Goal: Task Accomplishment & Management: Manage account settings

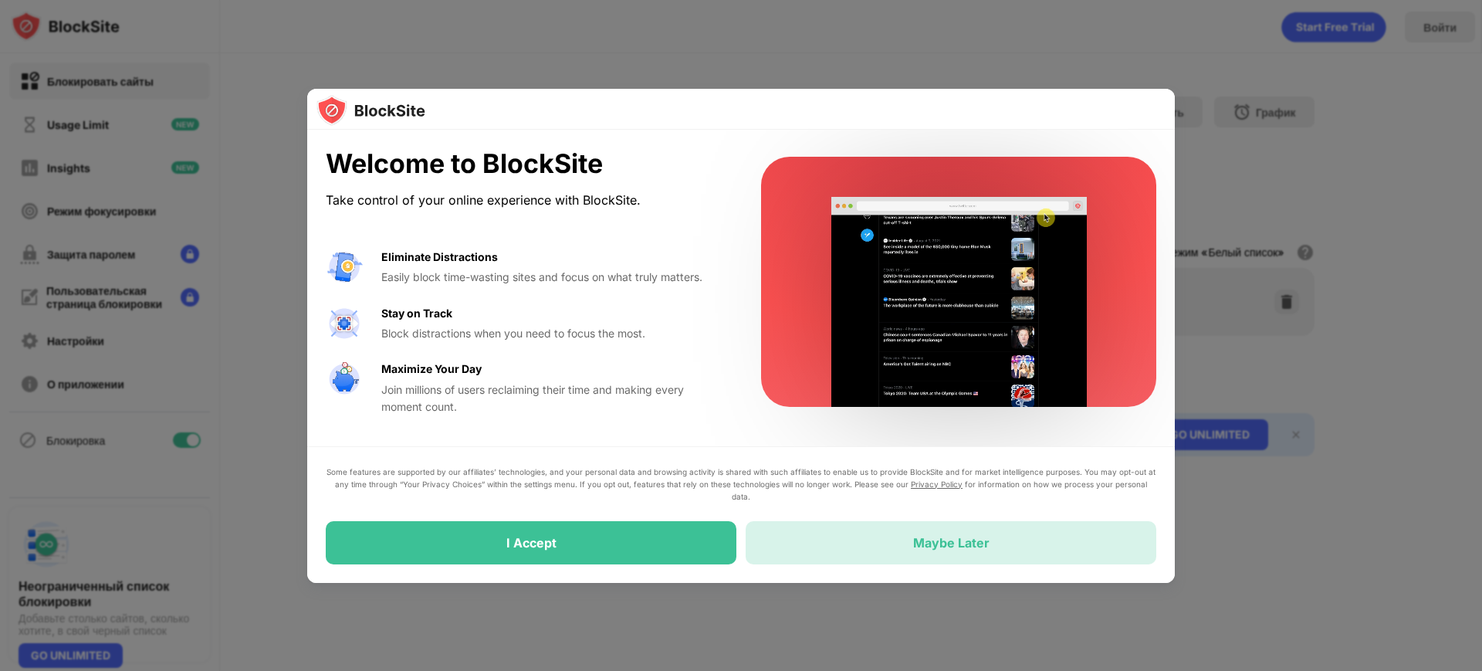
click at [1025, 549] on div "Maybe Later" at bounding box center [950, 542] width 410 height 43
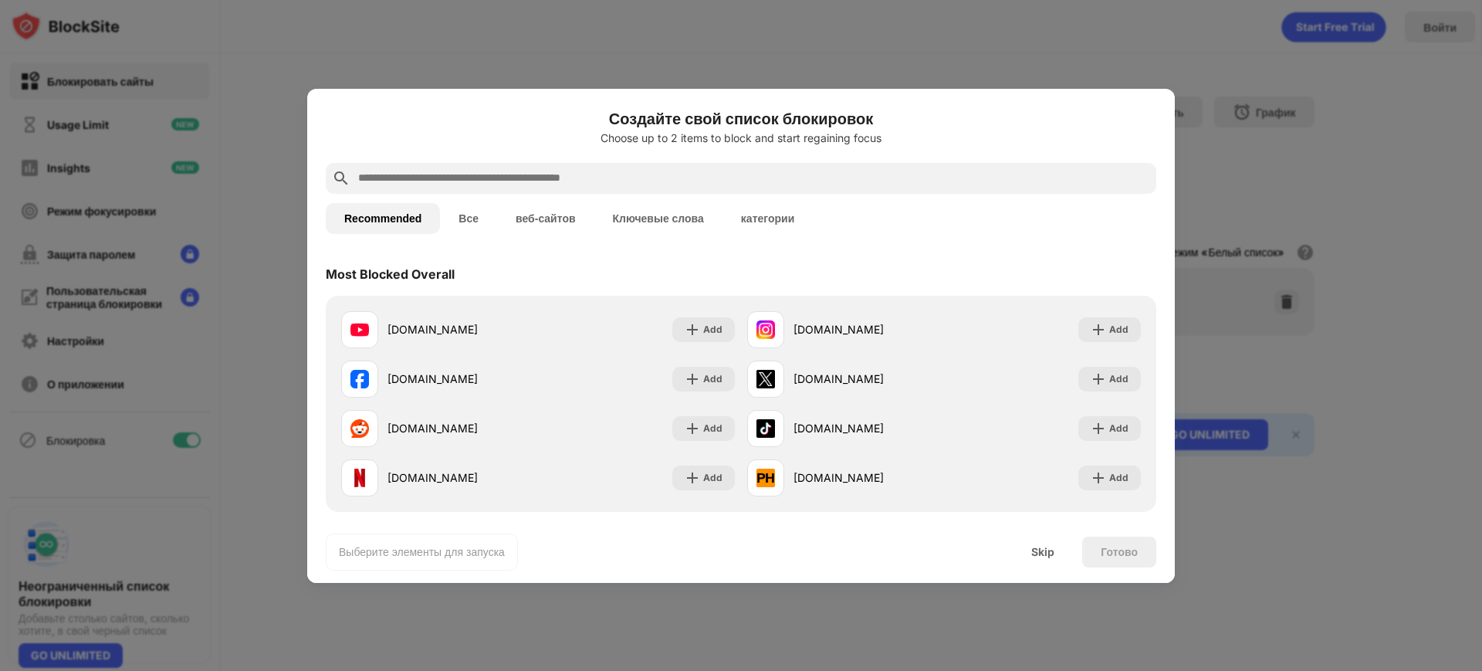
click at [1354, 239] on div at bounding box center [741, 335] width 1482 height 671
click at [1052, 561] on div "Skip" at bounding box center [1042, 551] width 60 height 31
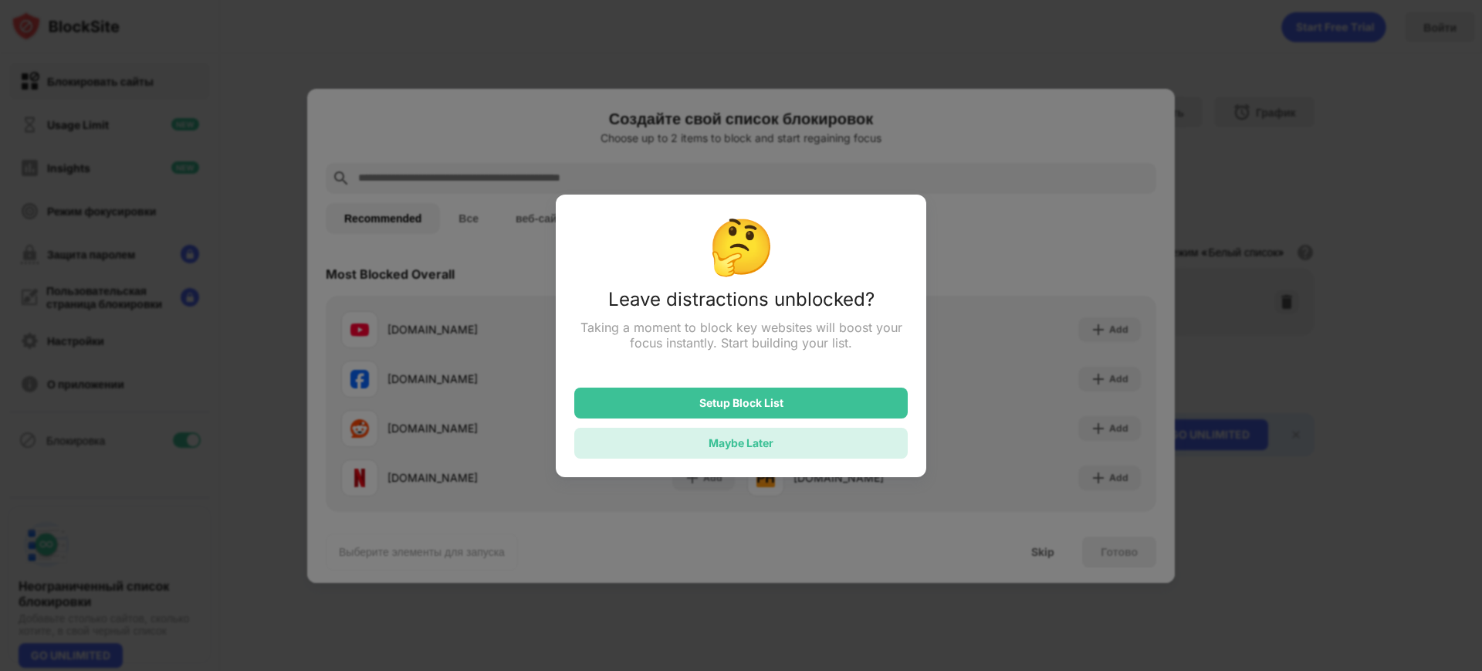
click at [770, 448] on div "Maybe Later" at bounding box center [740, 442] width 65 height 13
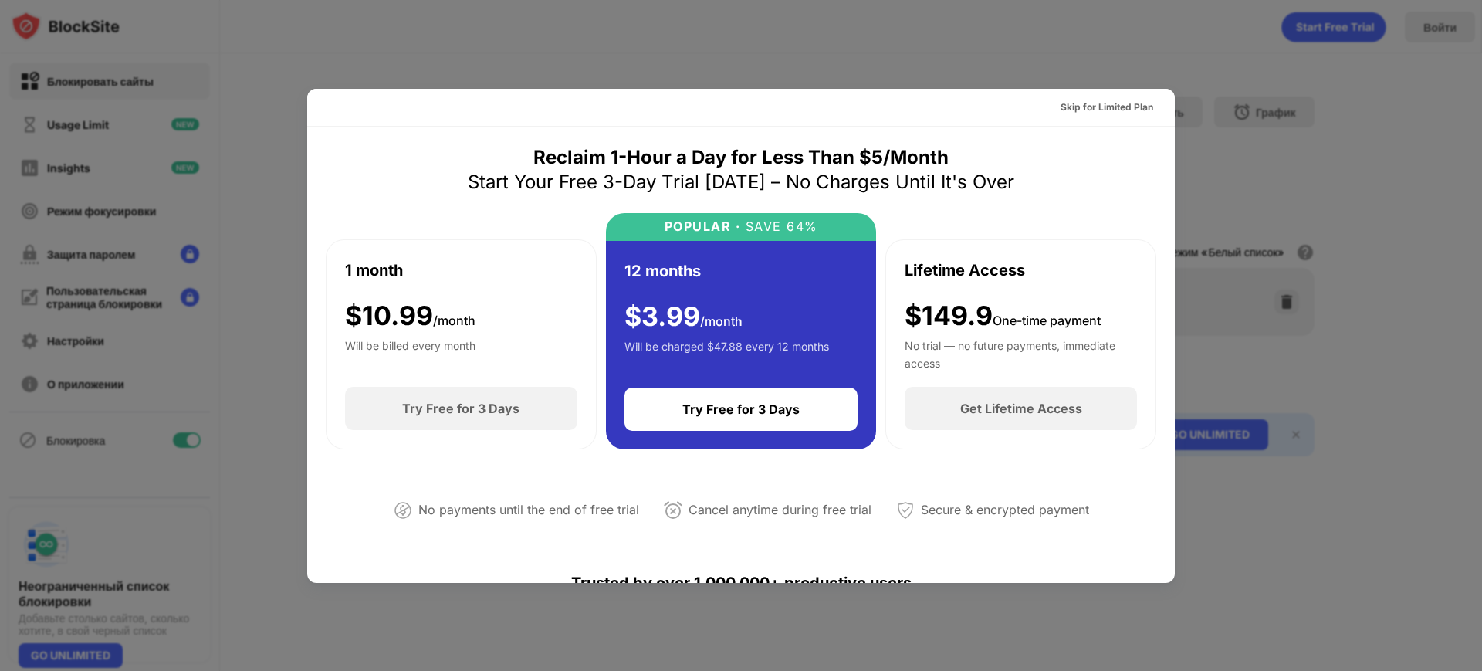
click at [1337, 131] on div at bounding box center [741, 335] width 1482 height 671
